Goal: Task Accomplishment & Management: Use online tool/utility

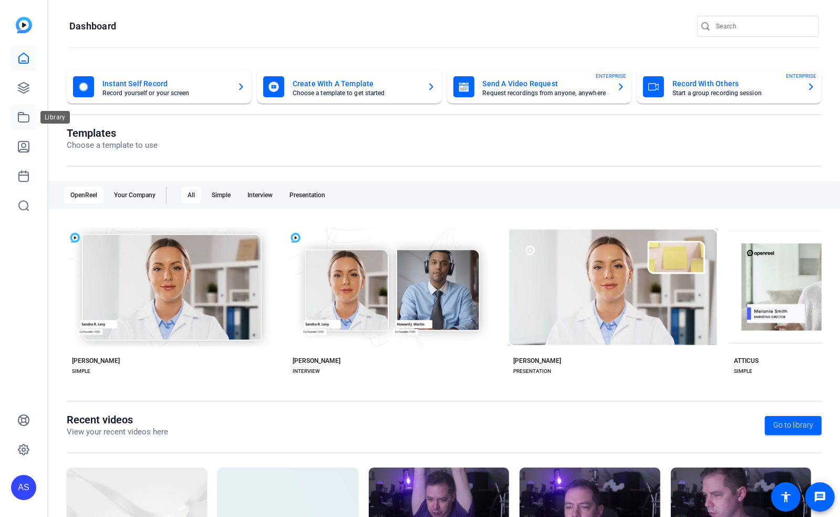
click at [26, 122] on icon at bounding box center [23, 116] width 11 height 9
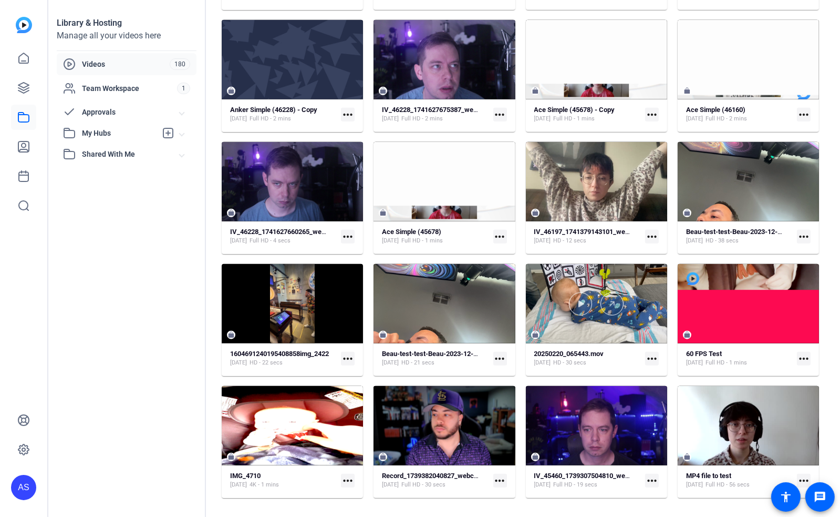
scroll to position [928, 0]
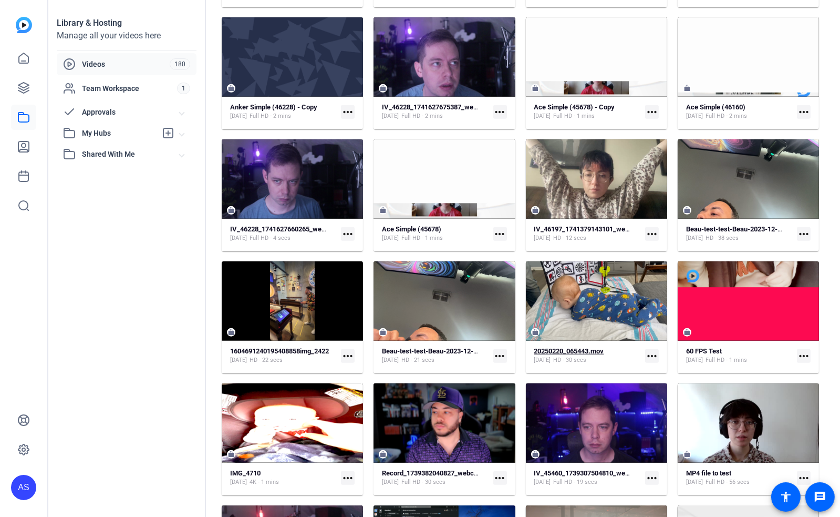
click at [596, 347] on strong "20250220_065443.mov" at bounding box center [570, 351] width 70 height 8
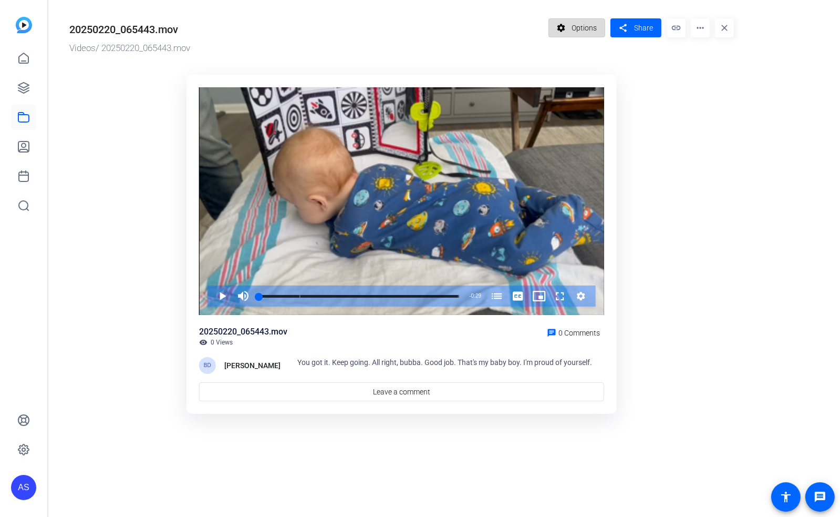
click at [583, 29] on span "Options" at bounding box center [584, 28] width 25 height 20
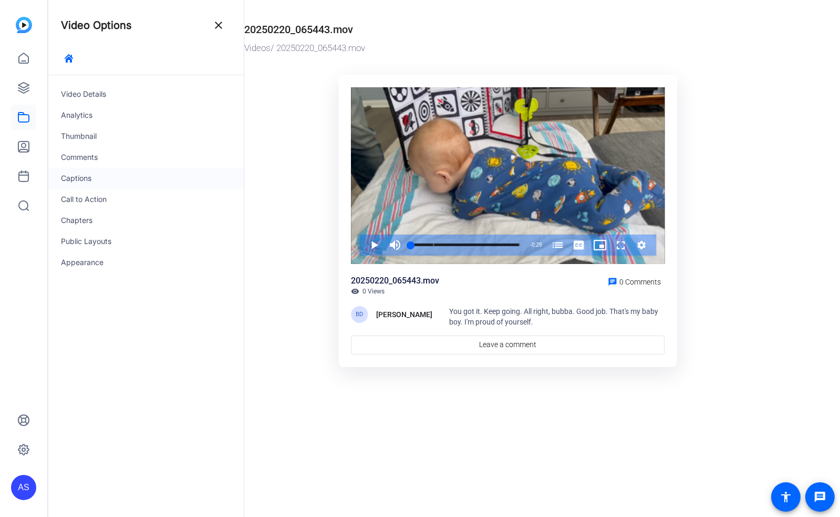
click at [76, 179] on div "Captions" at bounding box center [146, 178] width 196 height 21
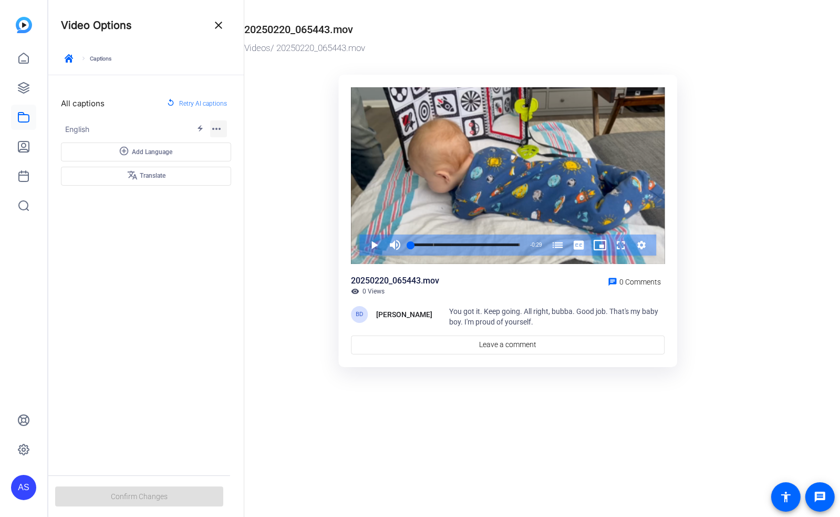
click at [217, 131] on mat-icon "more_horiz" at bounding box center [216, 128] width 13 height 13
click at [237, 147] on span "Edit" at bounding box center [252, 146] width 66 height 13
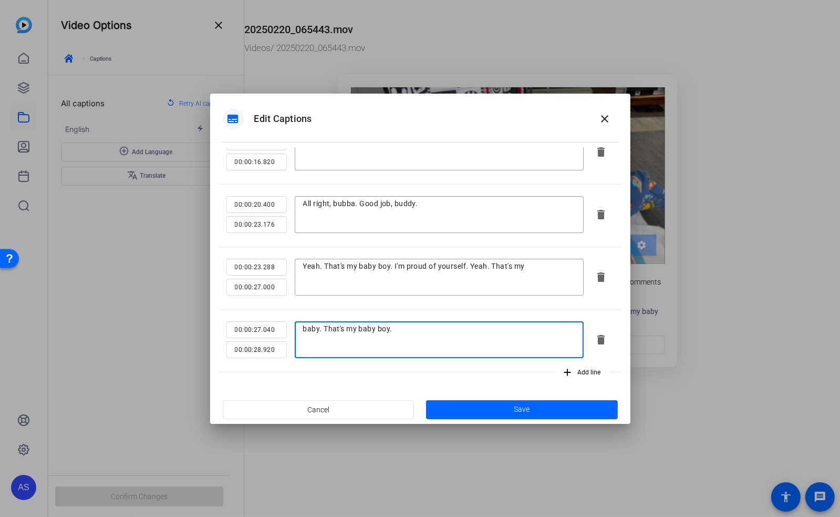
drag, startPoint x: 403, startPoint y: 326, endPoint x: 290, endPoint y: 334, distance: 113.3
click at [290, 334] on div "00:00:27.040 00:00:28.920 baby. That's my baby boy." at bounding box center [405, 339] width 357 height 37
type textarea "Last line of dialogue"
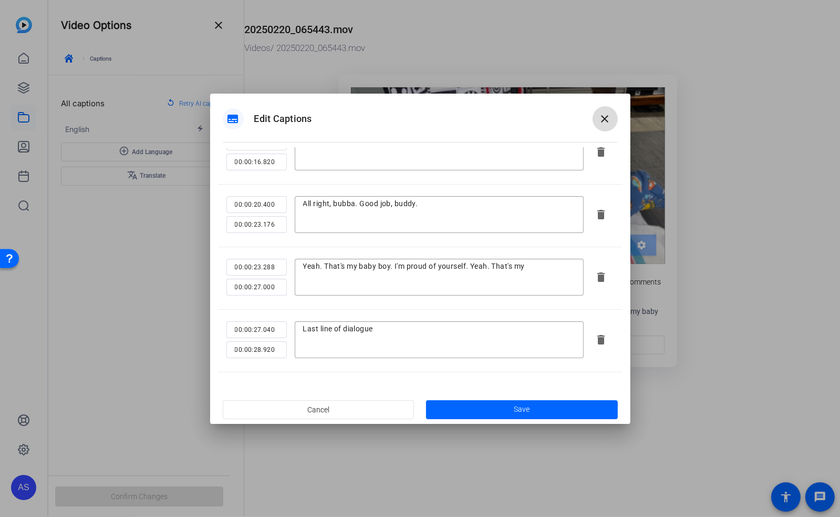
click at [610, 122] on mat-icon "close" at bounding box center [605, 118] width 13 height 13
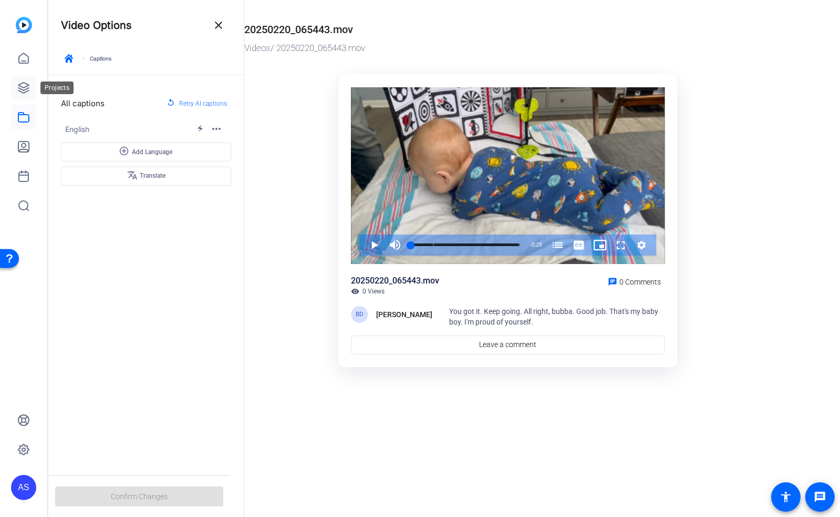
click at [19, 86] on icon at bounding box center [23, 88] width 11 height 11
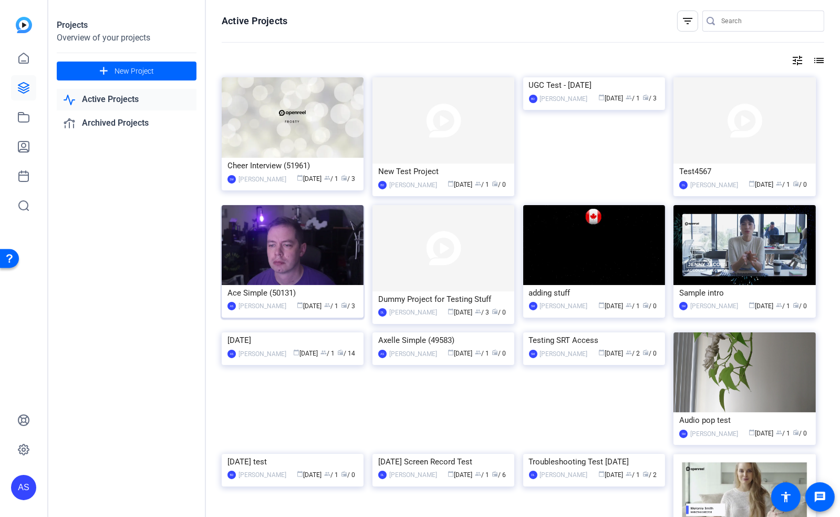
click at [256, 297] on div "Ace Simple (50131)" at bounding box center [293, 293] width 130 height 16
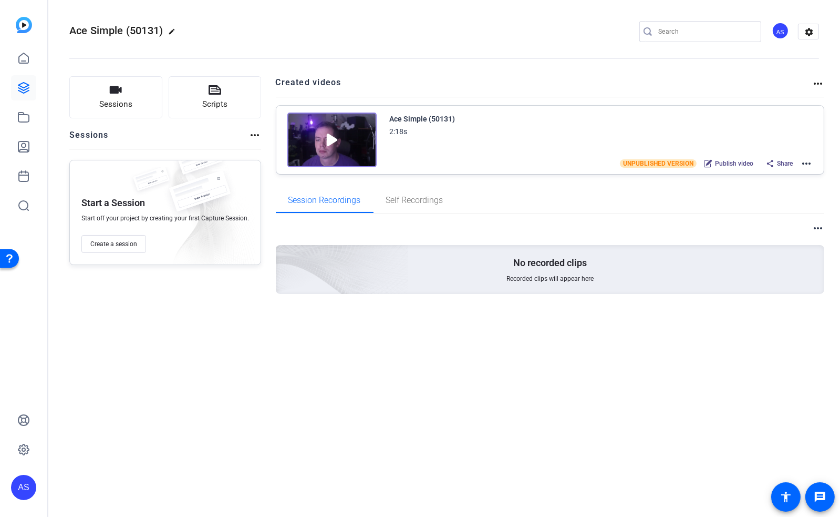
click at [809, 161] on mat-icon "more_horiz" at bounding box center [807, 163] width 13 height 13
click at [761, 176] on span "Edit in Creator" at bounding box center [768, 175] width 73 height 13
